Goal: Task Accomplishment & Management: Manage account settings

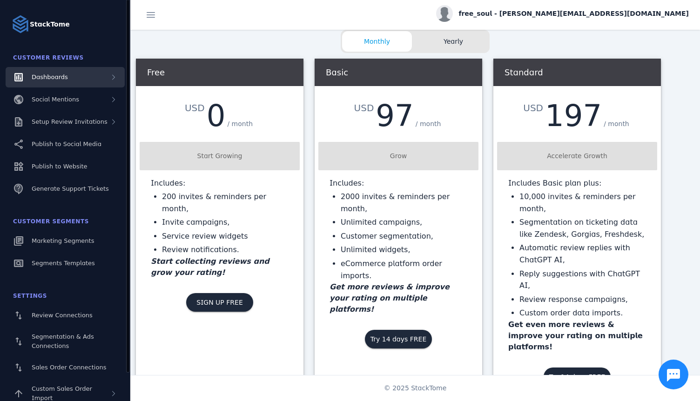
click at [59, 78] on span "Dashboards" at bounding box center [50, 77] width 36 height 7
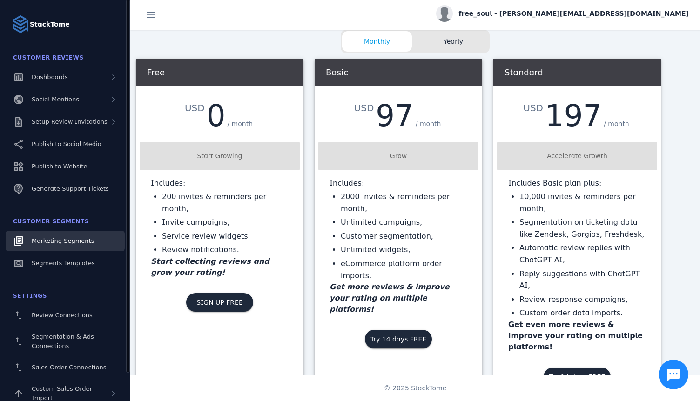
click at [60, 246] on link "Marketing Segments" at bounding box center [65, 241] width 119 height 20
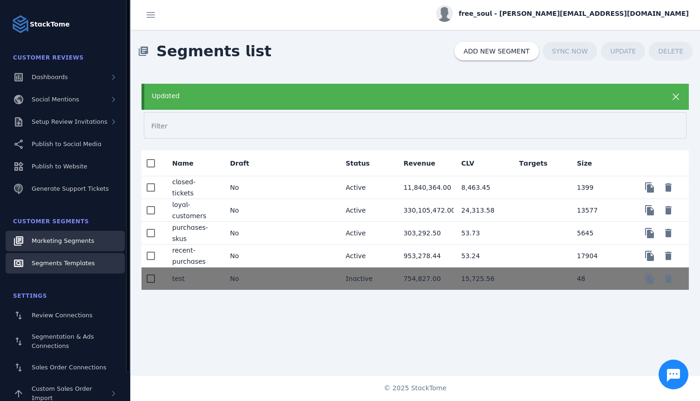
scroll to position [31, 0]
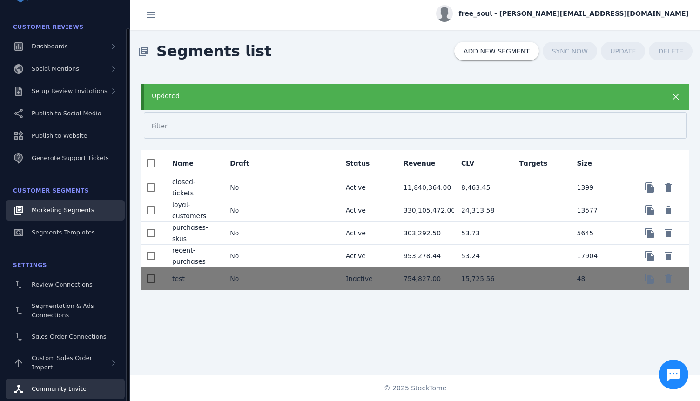
click at [81, 389] on span "Community Invite" at bounding box center [59, 388] width 55 height 7
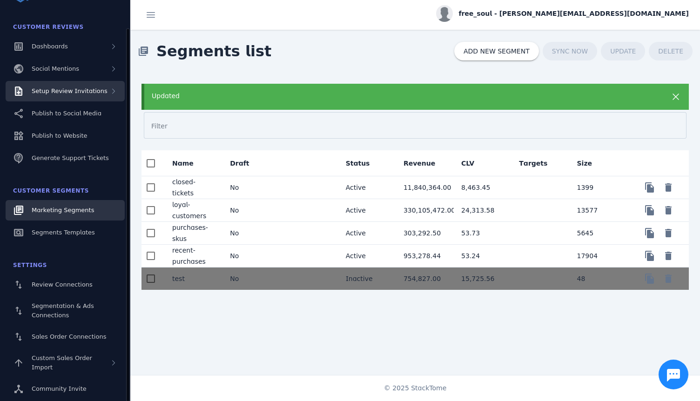
click at [58, 94] on span "Setup Review Invitations" at bounding box center [70, 90] width 76 height 7
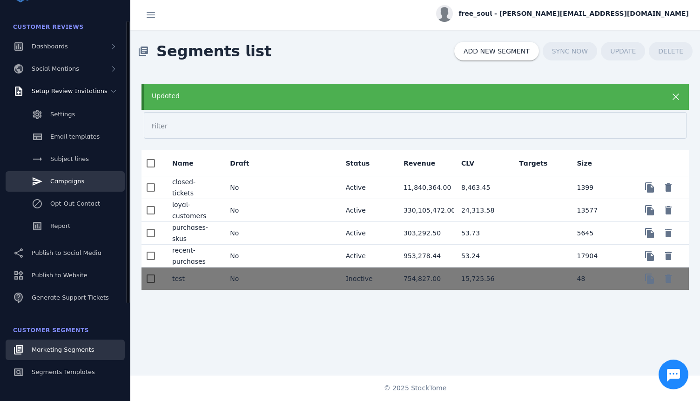
click at [68, 176] on link "Campaigns" at bounding box center [65, 181] width 119 height 20
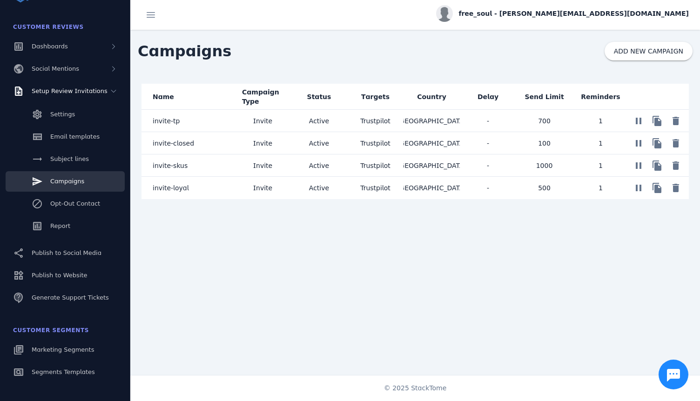
click at [261, 168] on span "Invite" at bounding box center [262, 165] width 19 height 11
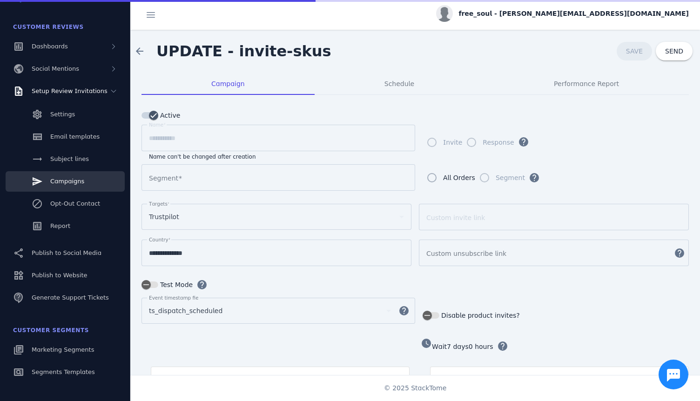
type input "**********"
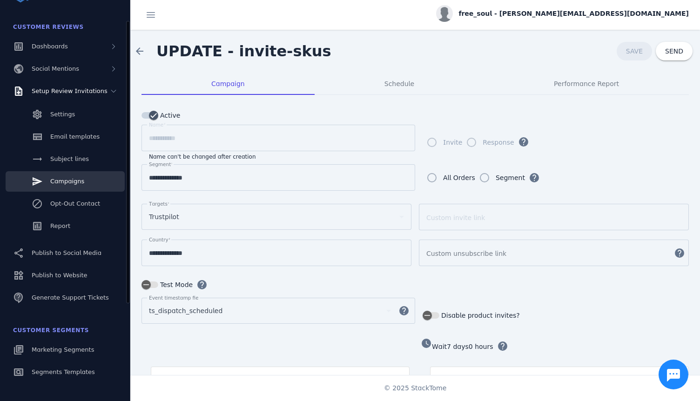
click at [70, 175] on link "Campaigns" at bounding box center [65, 181] width 119 height 20
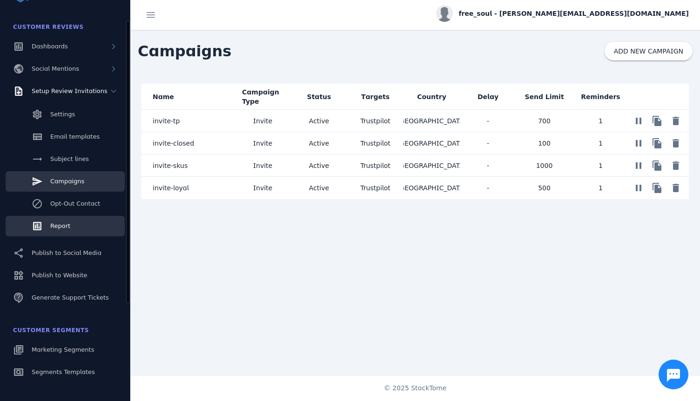
click at [66, 223] on span "Report" at bounding box center [60, 225] width 20 height 7
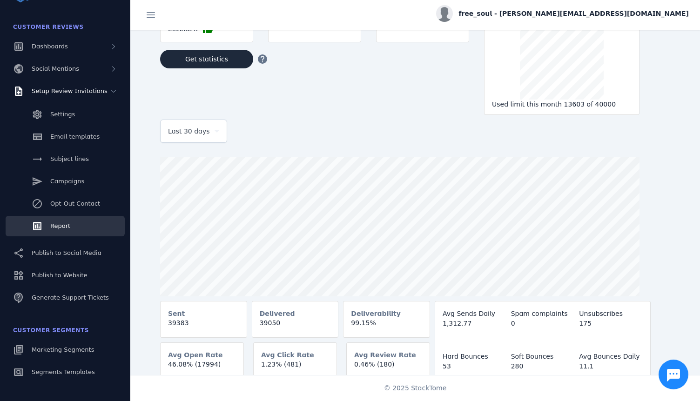
scroll to position [54, 0]
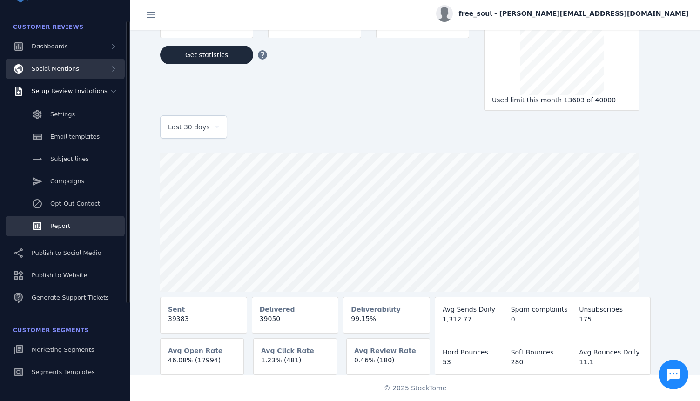
click at [109, 72] on div "Social Mentions" at bounding box center [65, 69] width 119 height 20
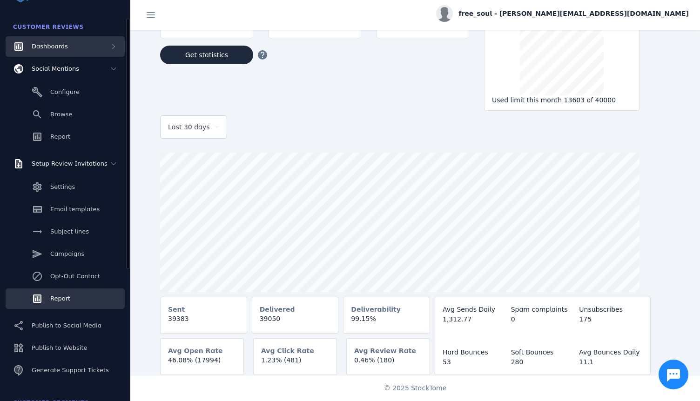
click at [110, 53] on div "Dashboards" at bounding box center [65, 46] width 119 height 20
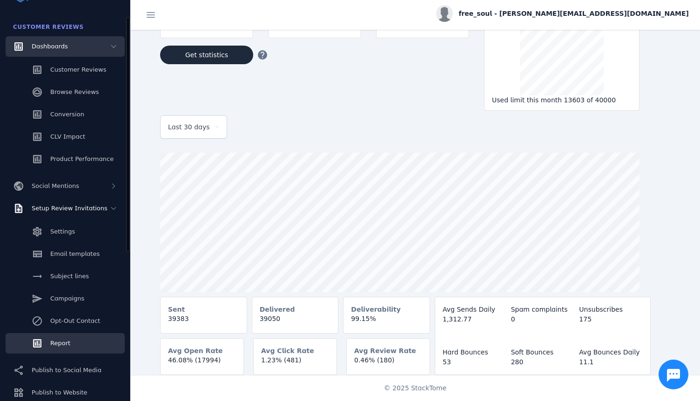
click at [110, 53] on div "Dashboards" at bounding box center [65, 46] width 119 height 20
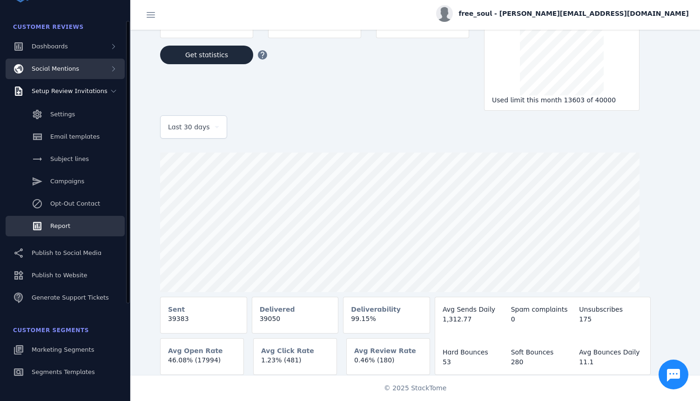
click at [108, 70] on div "Social Mentions" at bounding box center [65, 69] width 119 height 20
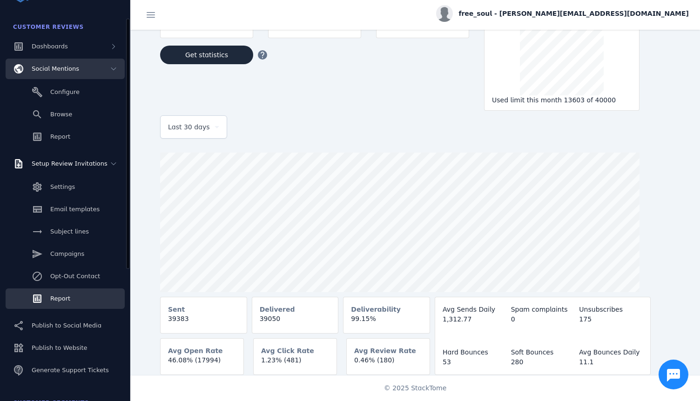
click at [112, 74] on div "Social Mentions" at bounding box center [65, 69] width 119 height 20
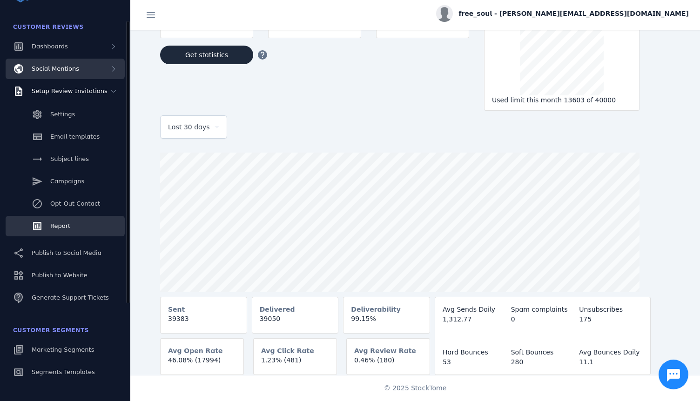
click at [112, 70] on icon at bounding box center [113, 68] width 7 height 7
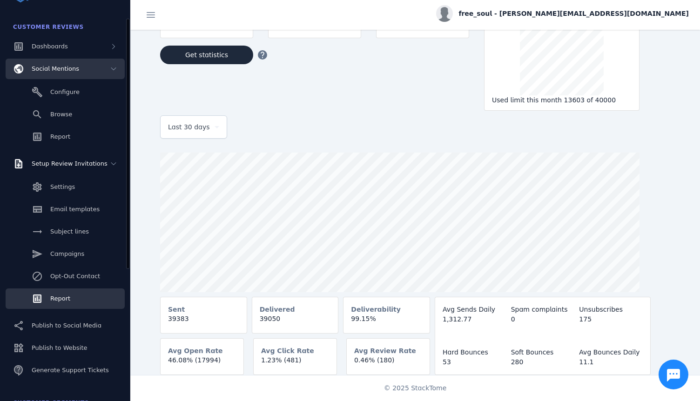
click at [112, 67] on icon at bounding box center [113, 68] width 7 height 7
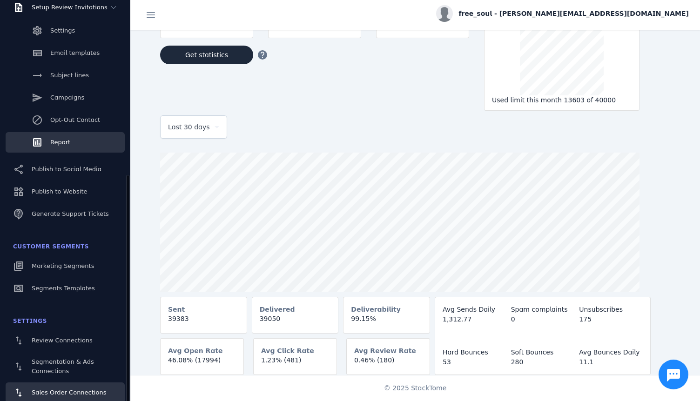
scroll to position [170, 0]
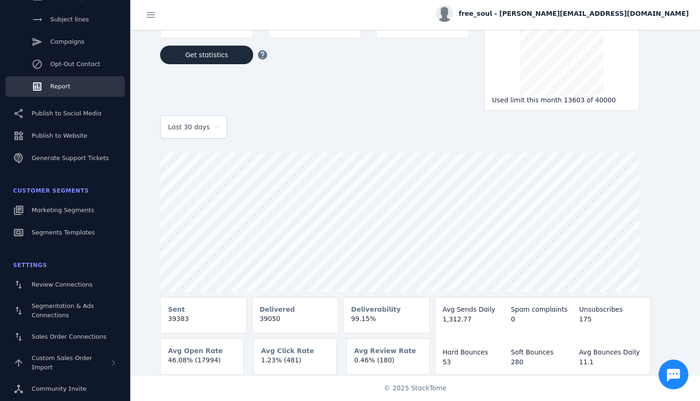
click at [618, 11] on span "free_soul - [PERSON_NAME][EMAIL_ADDRESS][DOMAIN_NAME]" at bounding box center [573, 14] width 230 height 10
click at [647, 33] on span "My Profile" at bounding box center [662, 37] width 32 height 11
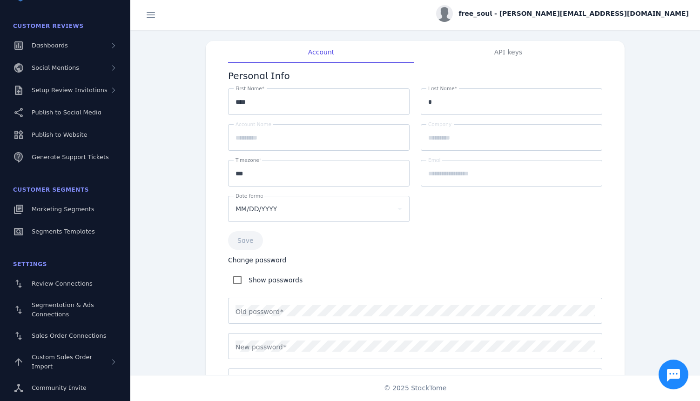
click at [607, 11] on span "free_soul - [PERSON_NAME][EMAIL_ADDRESS][DOMAIN_NAME]" at bounding box center [573, 14] width 230 height 10
click at [607, 11] on div at bounding box center [350, 200] width 700 height 401
click at [67, 89] on span "Setup Review Invitations" at bounding box center [70, 90] width 76 height 7
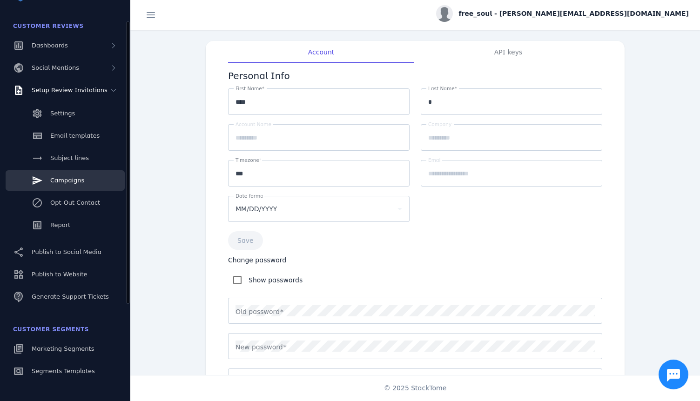
click at [71, 177] on span "Campaigns" at bounding box center [67, 180] width 34 height 7
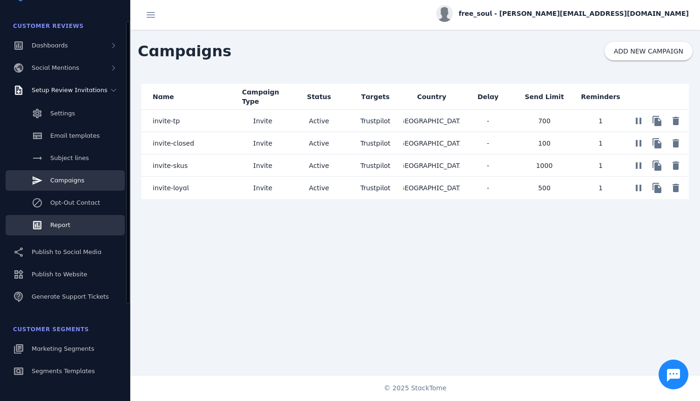
click at [67, 225] on span "Report" at bounding box center [60, 224] width 20 height 7
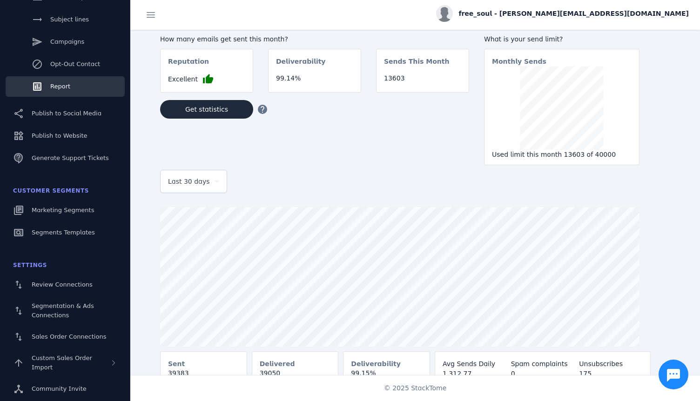
scroll to position [3, 0]
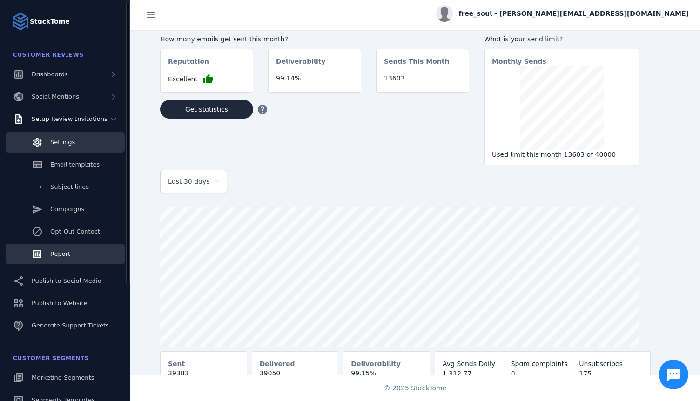
click at [63, 142] on span "Settings" at bounding box center [62, 142] width 25 height 7
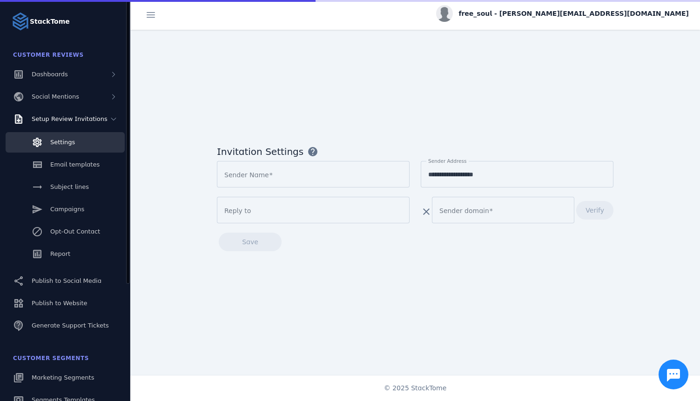
type input "*********"
type input "**********"
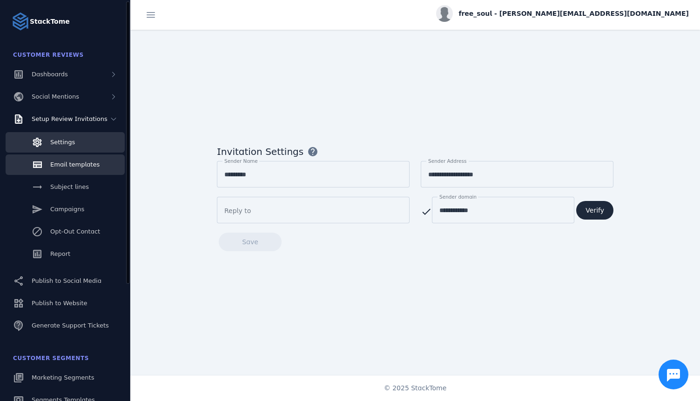
click at [61, 161] on span "Email templates" at bounding box center [74, 164] width 49 height 7
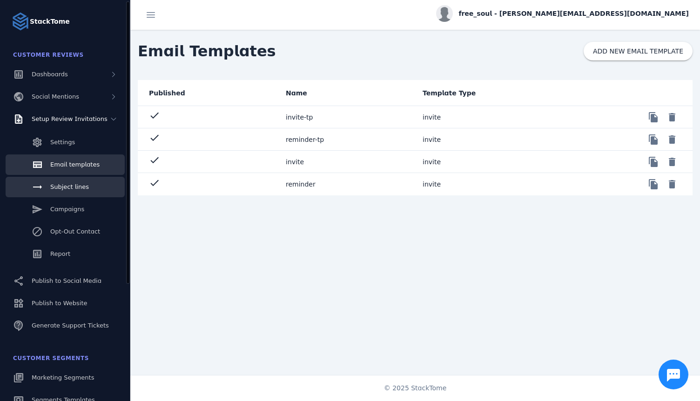
click at [67, 188] on span "Subject lines" at bounding box center [69, 186] width 39 height 7
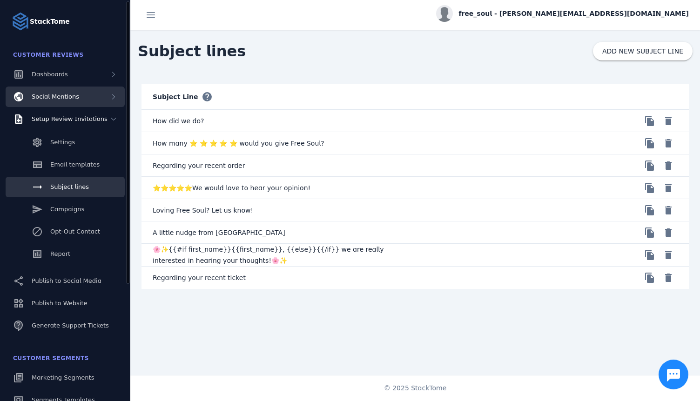
click at [56, 99] on span "Social Mentions" at bounding box center [55, 96] width 47 height 7
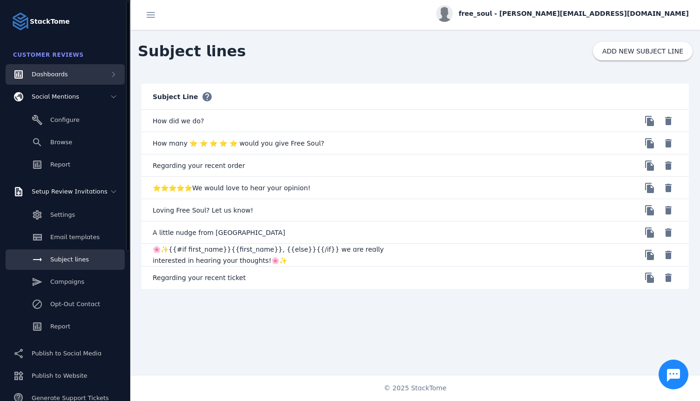
click at [57, 78] on div "Dashboards" at bounding box center [50, 74] width 36 height 9
